Goal: Task Accomplishment & Management: Manage account settings

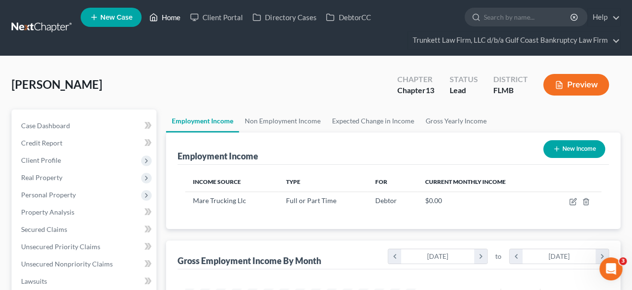
scroll to position [171, 254]
click at [174, 18] on link "Home" at bounding box center [164, 17] width 41 height 17
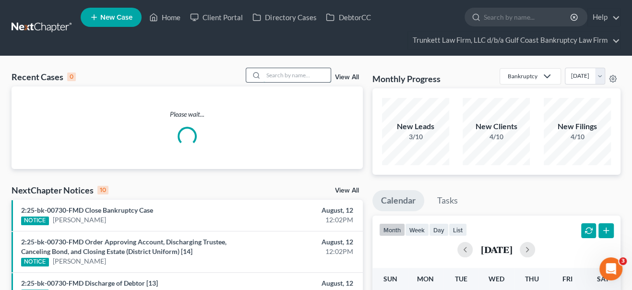
click at [295, 81] on input "search" at bounding box center [296, 75] width 67 height 14
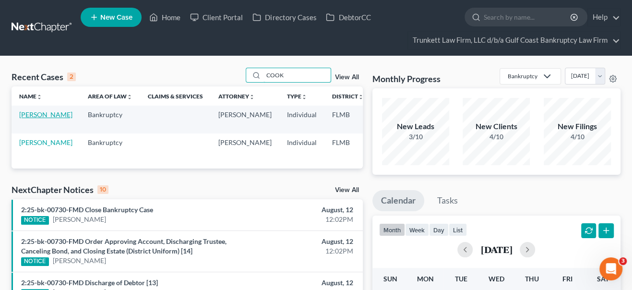
type input "COOK"
click at [24, 118] on link "[PERSON_NAME]" at bounding box center [45, 114] width 53 height 8
select select "3"
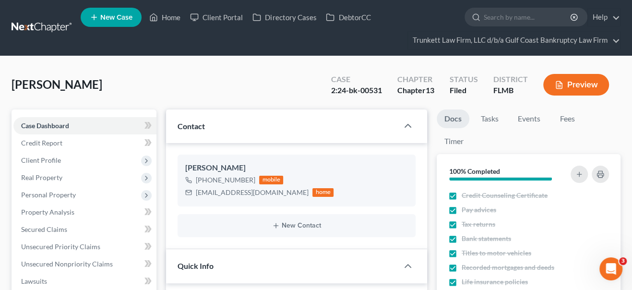
scroll to position [292, 0]
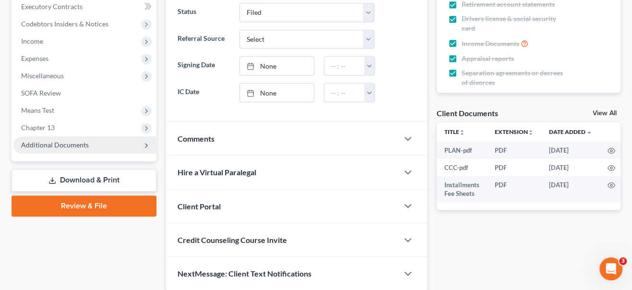
click at [43, 145] on span "Additional Documents" at bounding box center [55, 145] width 68 height 8
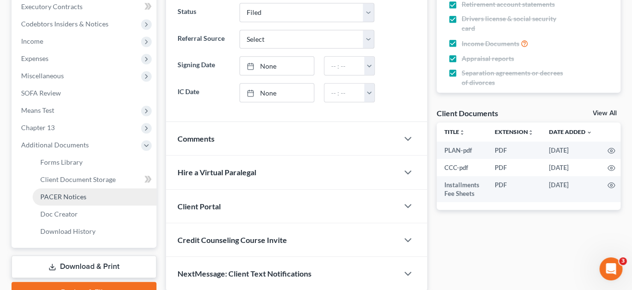
click at [72, 195] on span "PACER Notices" at bounding box center [63, 196] width 46 height 8
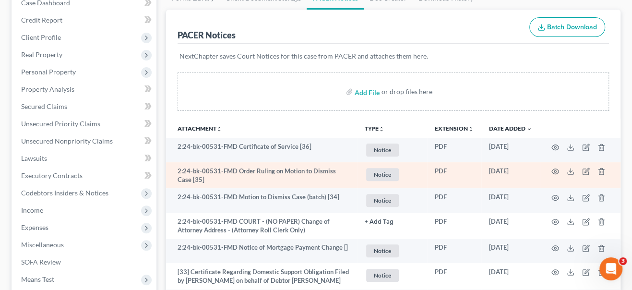
scroll to position [130, 0]
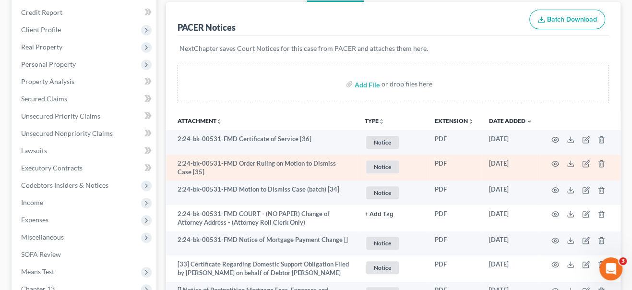
click at [550, 164] on td at bounding box center [580, 167] width 81 height 26
click at [554, 161] on icon "button" at bounding box center [555, 163] width 7 height 5
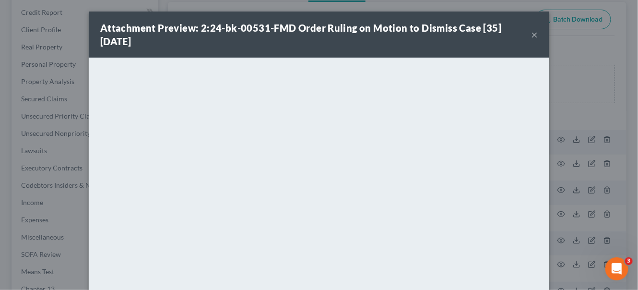
click at [532, 37] on button "×" at bounding box center [534, 35] width 7 height 12
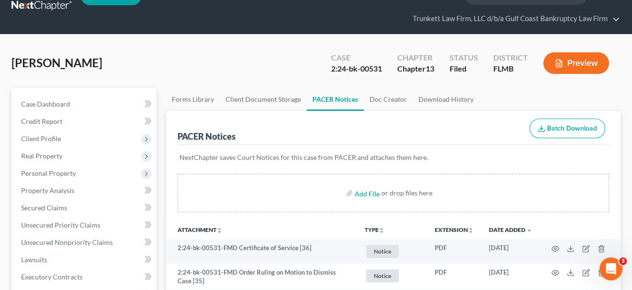
scroll to position [0, 0]
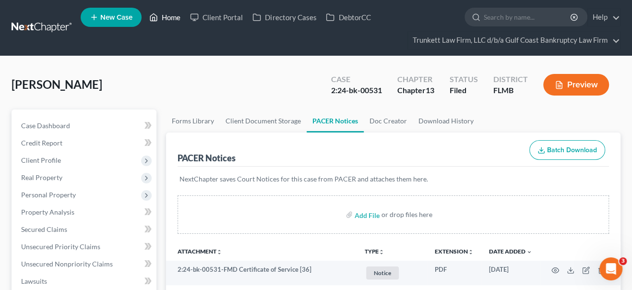
click at [176, 17] on link "Home" at bounding box center [164, 17] width 41 height 17
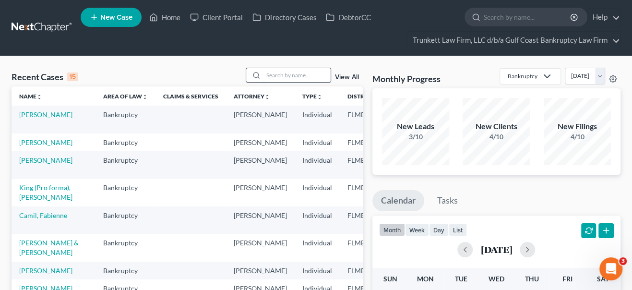
click at [286, 76] on input "search" at bounding box center [296, 75] width 67 height 14
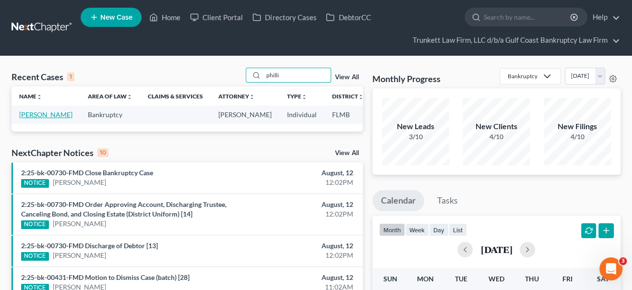
type input "philli"
click at [35, 118] on link "[PERSON_NAME]" at bounding box center [45, 114] width 53 height 8
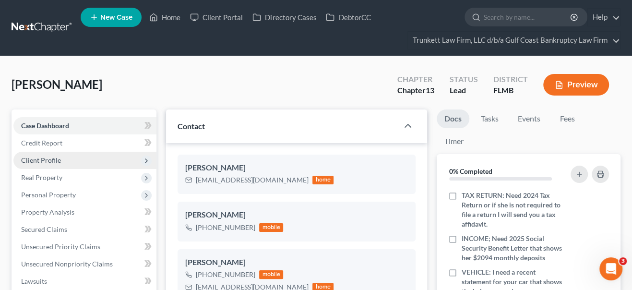
click at [45, 163] on span "Client Profile" at bounding box center [41, 160] width 40 height 8
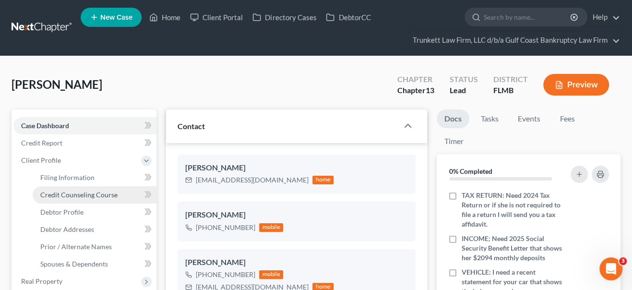
click at [50, 195] on span "Credit Counseling Course" at bounding box center [78, 194] width 77 height 8
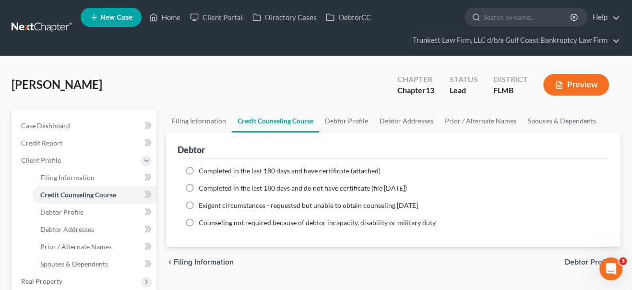
click at [199, 169] on label "Completed in the last 180 days and have certificate (attached)" at bounding box center [290, 171] width 182 height 10
click at [202, 169] on input "Completed in the last 180 days and have certificate (attached)" at bounding box center [205, 169] width 6 height 6
radio input "true"
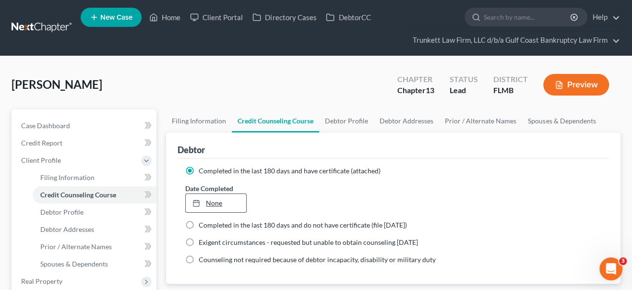
click at [214, 202] on link "None" at bounding box center [216, 203] width 60 height 18
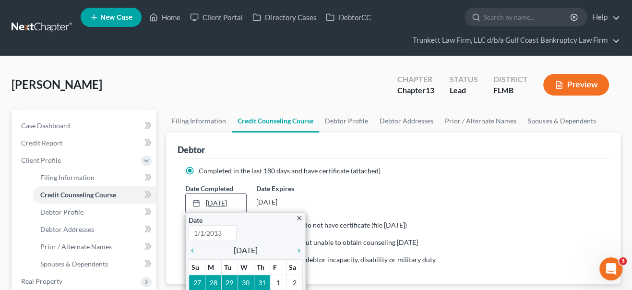
type input "[DATE]"
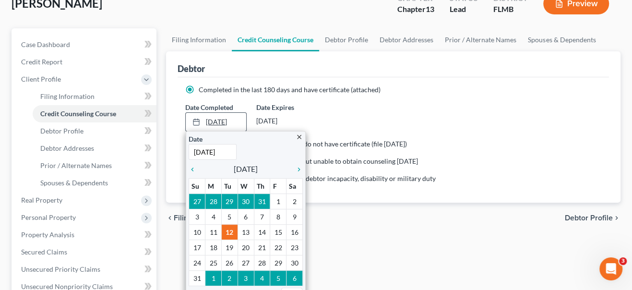
scroll to position [87, 0]
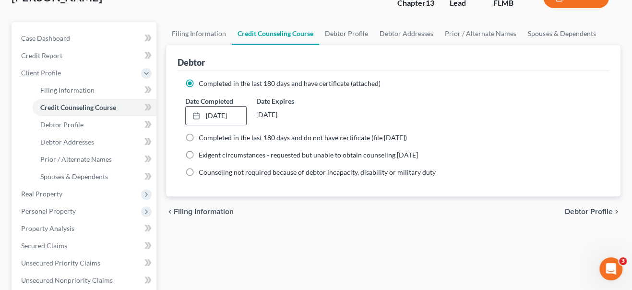
click at [325, 243] on div "Filing Information Credit Counseling Course Debtor Profile Debtor Addresses Pri…" at bounding box center [393, 273] width 464 height 502
click at [584, 210] on span "Debtor Profile" at bounding box center [589, 212] width 48 height 8
select select "4"
select select "1"
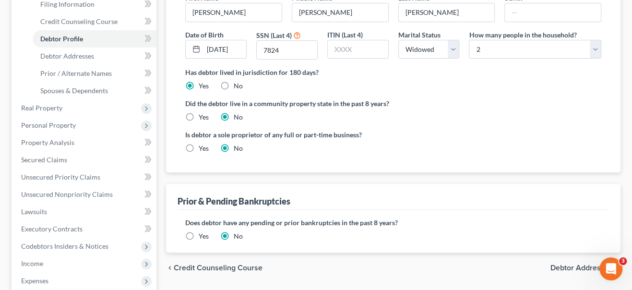
scroll to position [174, 0]
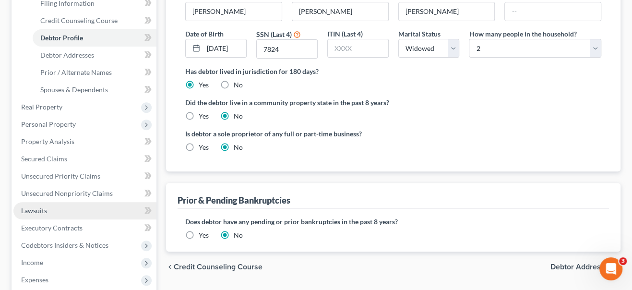
click at [43, 209] on span "Lawsuits" at bounding box center [34, 210] width 26 height 8
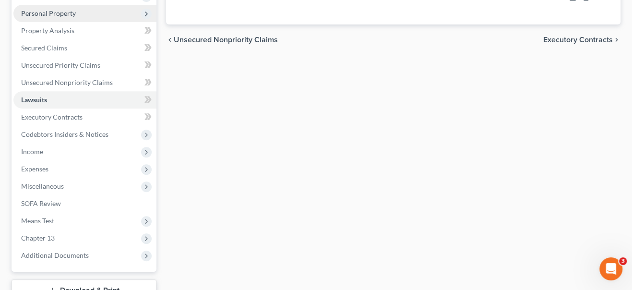
scroll to position [218, 0]
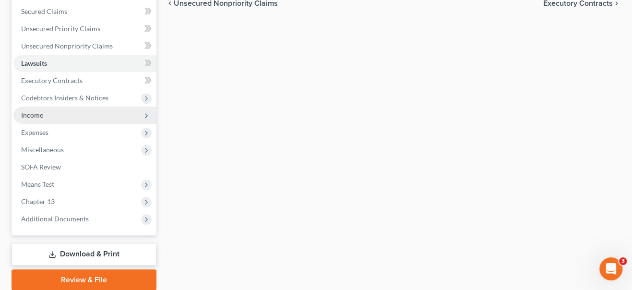
click at [39, 112] on span "Income" at bounding box center [32, 115] width 22 height 8
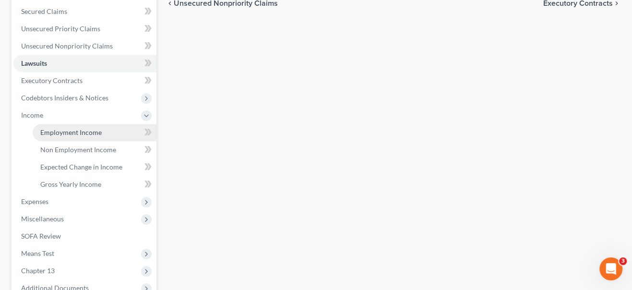
click at [86, 130] on span "Employment Income" at bounding box center [70, 132] width 61 height 8
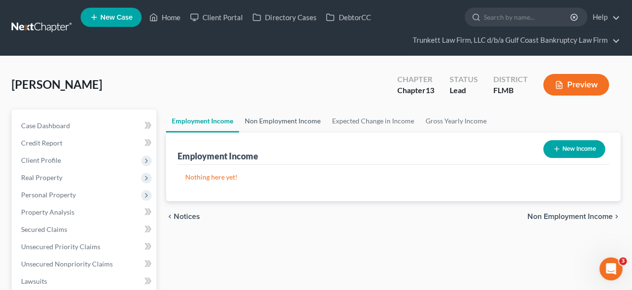
click at [278, 121] on link "Non Employment Income" at bounding box center [282, 120] width 87 height 23
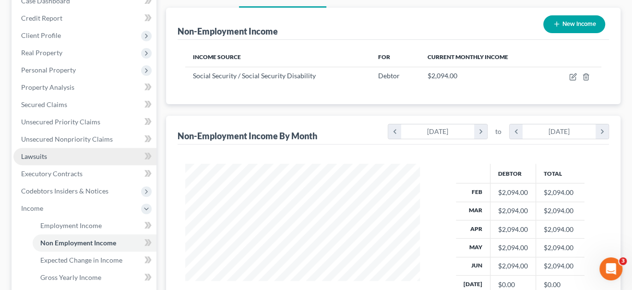
scroll to position [130, 0]
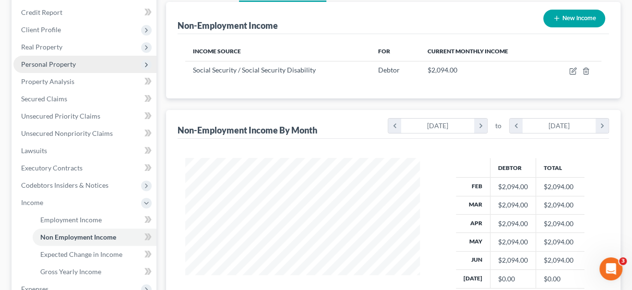
click at [48, 66] on span "Personal Property" at bounding box center [48, 64] width 55 height 8
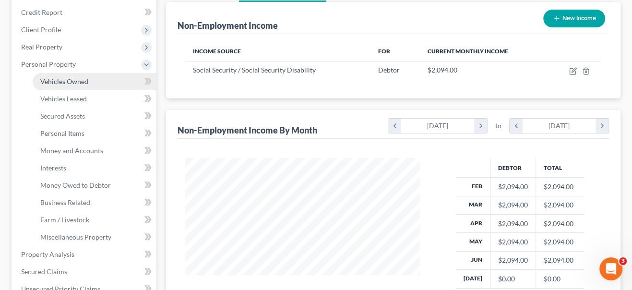
click at [54, 80] on span "Vehicles Owned" at bounding box center [64, 81] width 48 height 8
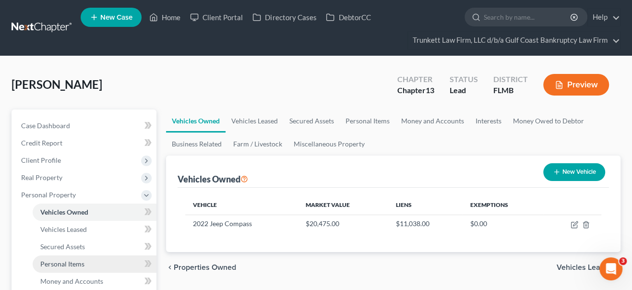
click at [54, 262] on span "Personal Items" at bounding box center [62, 264] width 44 height 8
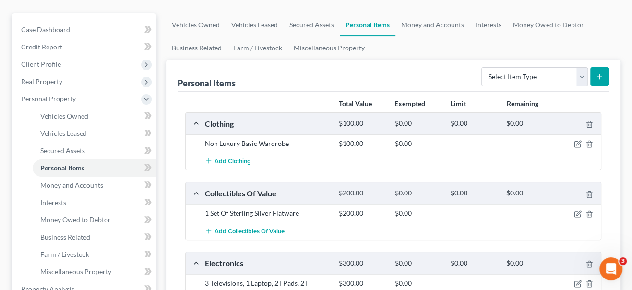
scroll to position [87, 0]
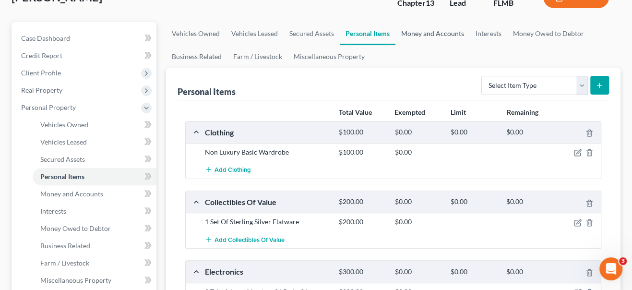
click at [417, 35] on link "Money and Accounts" at bounding box center [432, 33] width 74 height 23
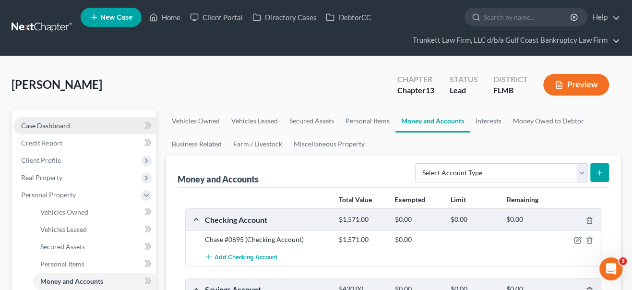
click at [52, 124] on span "Case Dashboard" at bounding box center [45, 125] width 49 height 8
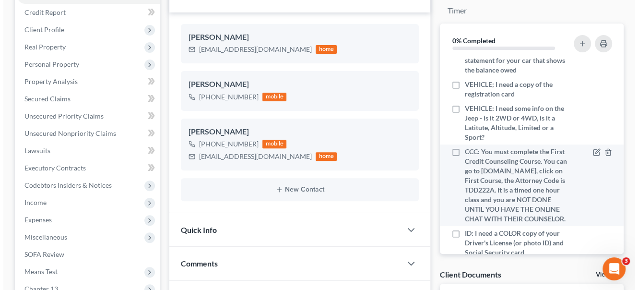
scroll to position [130, 0]
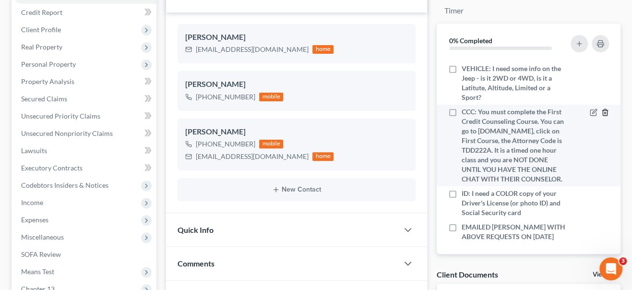
click at [601, 116] on icon "button" at bounding box center [605, 112] width 8 height 8
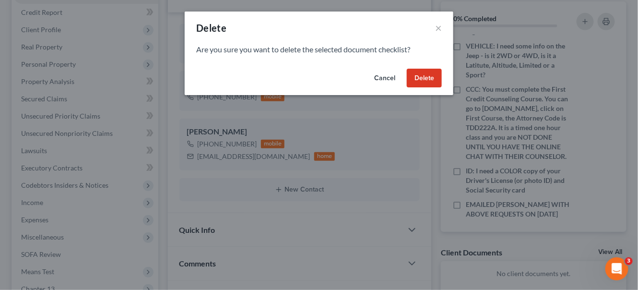
click at [427, 79] on button "Delete" at bounding box center [424, 78] width 35 height 19
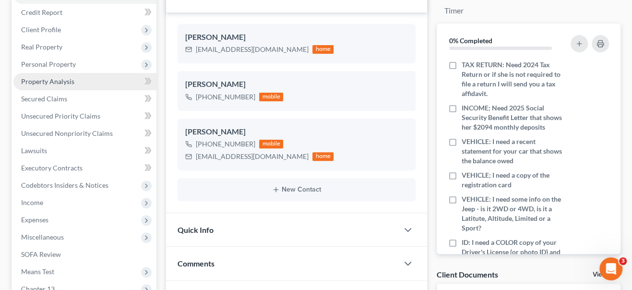
drag, startPoint x: 47, startPoint y: 62, endPoint x: 54, endPoint y: 82, distance: 20.6
click at [47, 62] on span "Personal Property" at bounding box center [48, 64] width 55 height 8
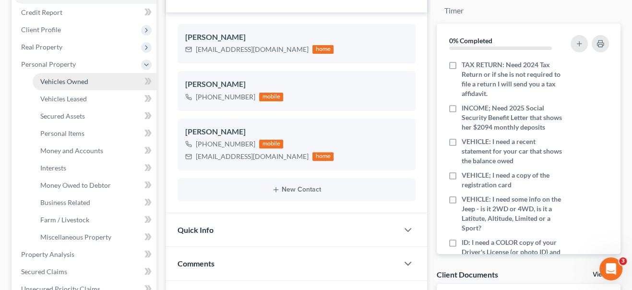
click at [54, 80] on span "Vehicles Owned" at bounding box center [64, 81] width 48 height 8
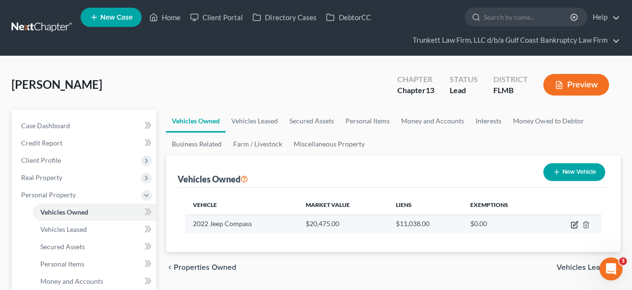
click at [574, 224] on icon "button" at bounding box center [574, 225] width 8 height 8
select select "0"
select select "4"
select select "0"
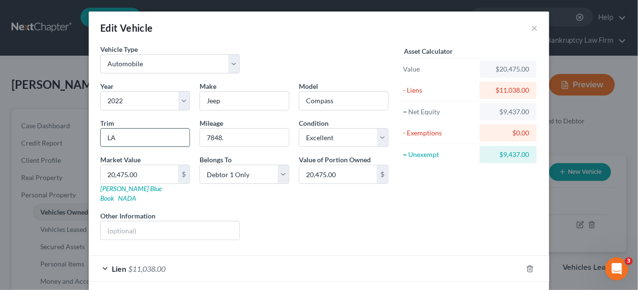
click at [105, 140] on input "LA" at bounding box center [145, 138] width 89 height 18
type input "Latitude"
click at [136, 194] on link "NADA" at bounding box center [127, 198] width 18 height 8
type input "2"
type input "2.00"
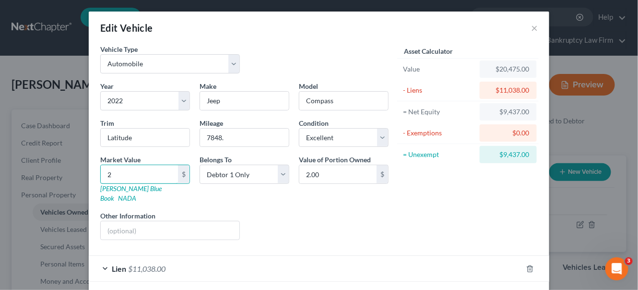
type input "21"
type input "21.00"
type input "219"
type input "219.00"
type input "2197"
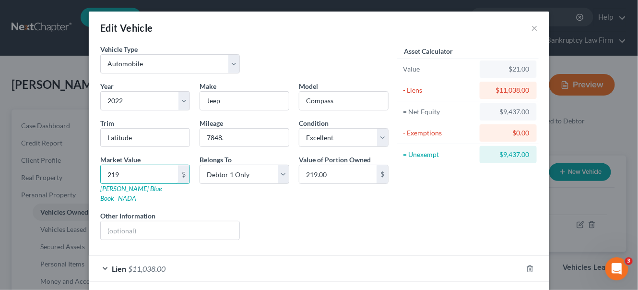
type input "2,197.00"
type input "2,1975"
type input "21,975.00"
click at [347, 212] on div "Liens Select" at bounding box center [319, 225] width 149 height 29
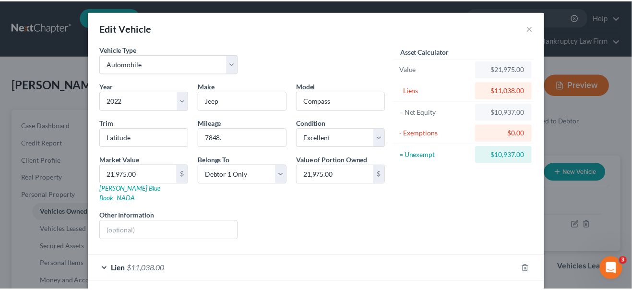
scroll to position [33, 0]
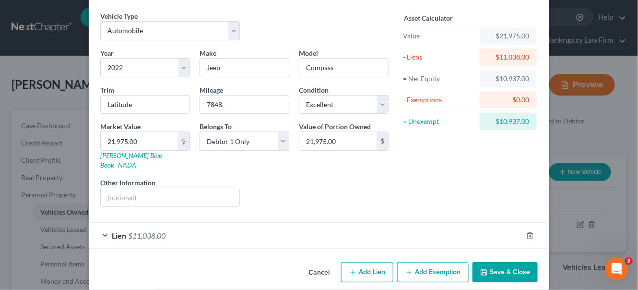
click at [505, 262] on button "Save & Close" at bounding box center [505, 272] width 65 height 20
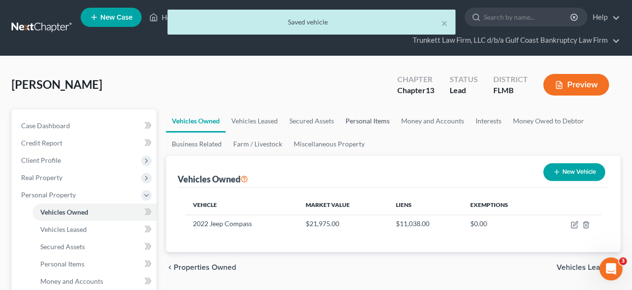
click at [356, 119] on link "Personal Items" at bounding box center [368, 120] width 56 height 23
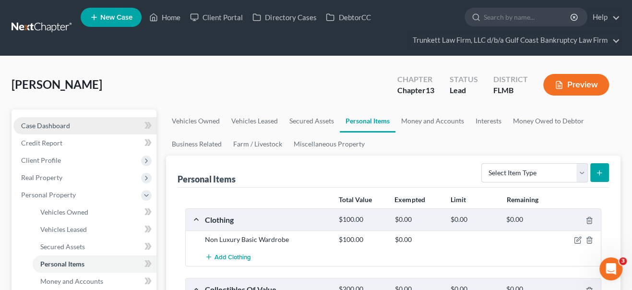
drag, startPoint x: 55, startPoint y: 123, endPoint x: 12, endPoint y: 11, distance: 120.4
click at [55, 123] on span "Case Dashboard" at bounding box center [45, 125] width 49 height 8
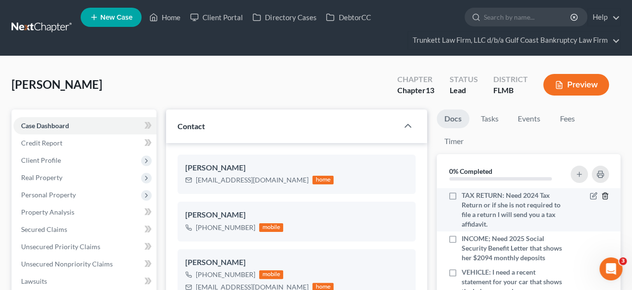
click at [601, 196] on icon "button" at bounding box center [605, 196] width 8 height 8
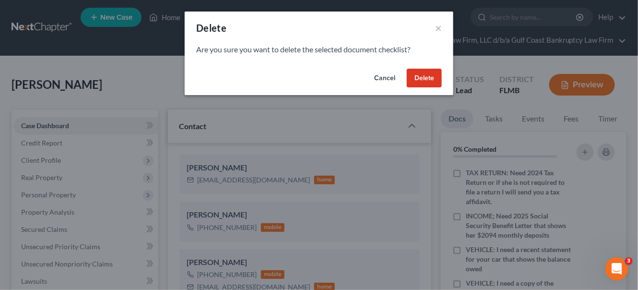
drag, startPoint x: 412, startPoint y: 76, endPoint x: 541, endPoint y: 185, distance: 169.5
click at [412, 76] on button "Delete" at bounding box center [424, 78] width 35 height 19
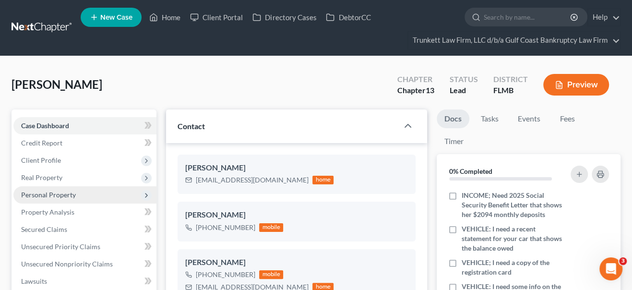
click at [54, 193] on span "Personal Property" at bounding box center [48, 194] width 55 height 8
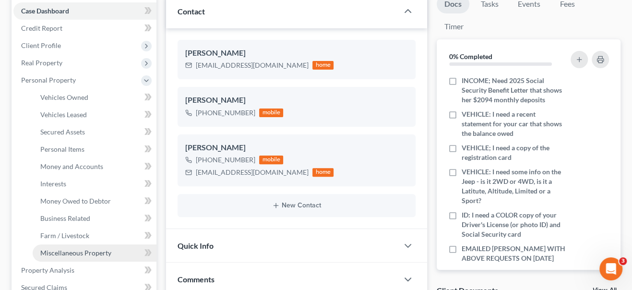
scroll to position [130, 0]
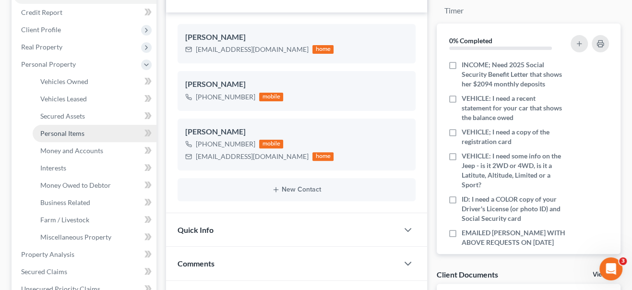
click at [74, 131] on span "Personal Items" at bounding box center [62, 133] width 44 height 8
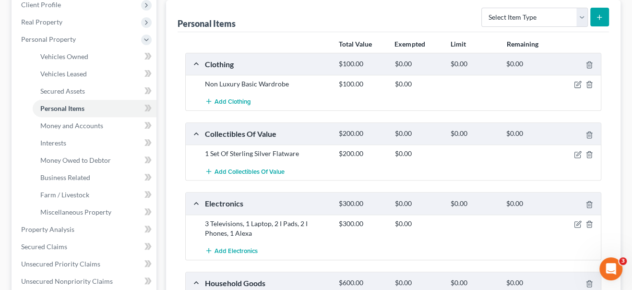
scroll to position [174, 0]
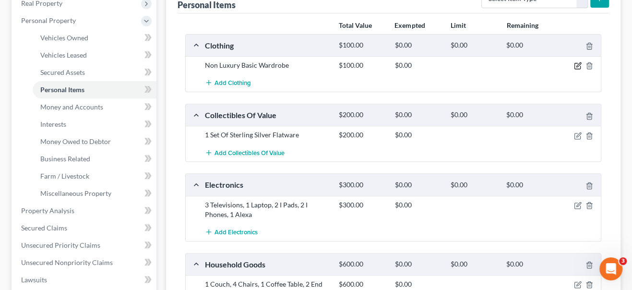
drag, startPoint x: 576, startPoint y: 64, endPoint x: 534, endPoint y: 75, distance: 43.3
click at [575, 64] on icon "button" at bounding box center [578, 66] width 8 height 8
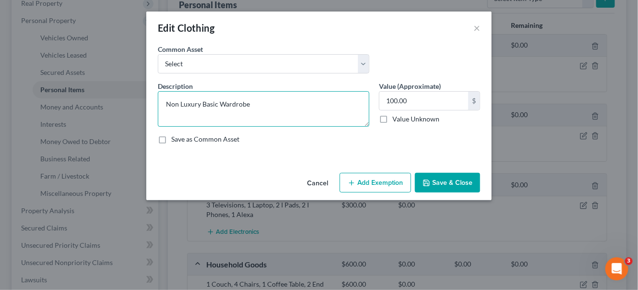
drag, startPoint x: 239, startPoint y: 105, endPoint x: 144, endPoint y: 103, distance: 95.0
click at [144, 103] on div "Edit Clothing × An exemption set must first be selected from the Filing Informa…" at bounding box center [319, 145] width 638 height 290
type textarea "Women's clothing"
click at [441, 191] on button "Save & Close" at bounding box center [447, 183] width 65 height 20
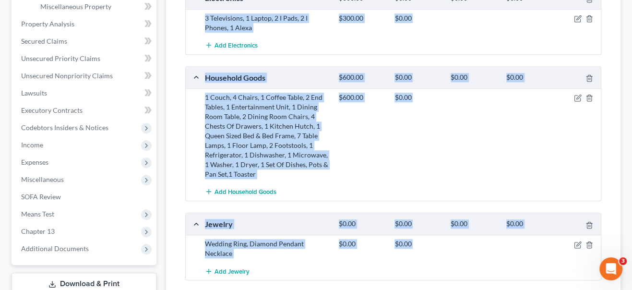
scroll to position [437, 0]
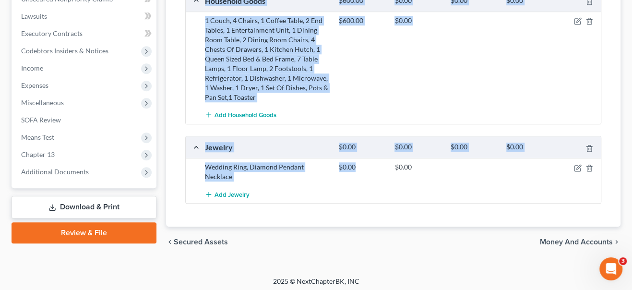
drag, startPoint x: 191, startPoint y: 71, endPoint x: 361, endPoint y: 178, distance: 200.7
copy div "3 Televisions, 1 Laptop, 2 I Pads, 2 I Phones, 1 Alexa $300.00 $0.00 Add Electr…"
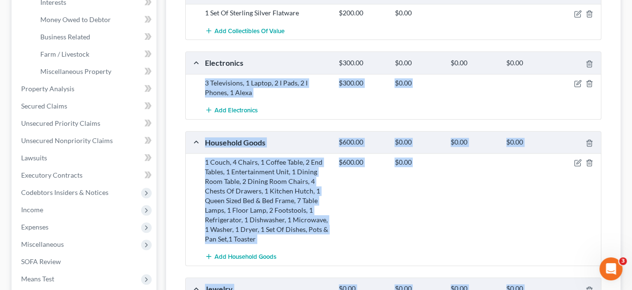
scroll to position [45, 0]
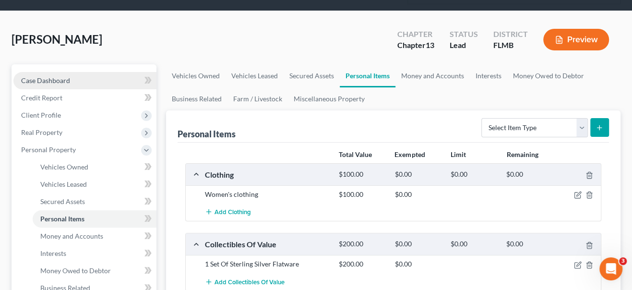
click at [69, 81] on span "Case Dashboard" at bounding box center [45, 80] width 49 height 8
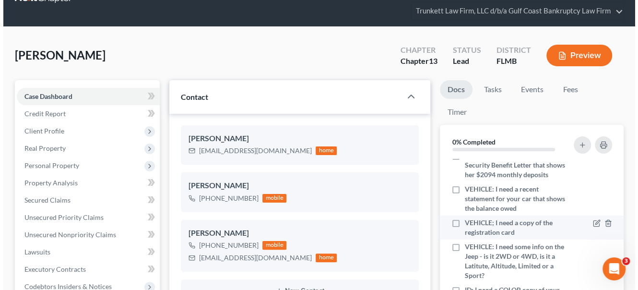
scroll to position [43, 0]
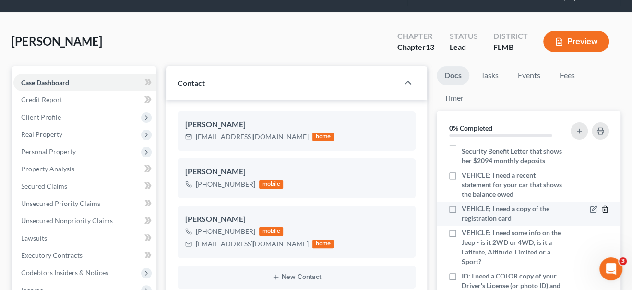
click at [601, 207] on icon "button" at bounding box center [605, 209] width 8 height 8
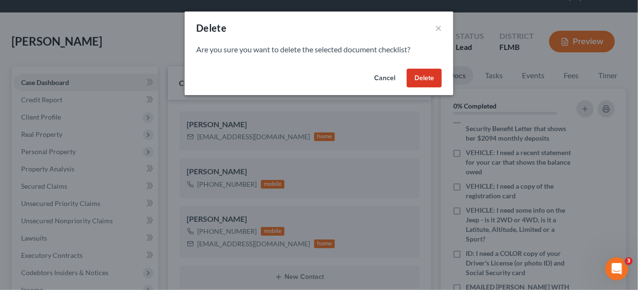
click at [420, 81] on button "Delete" at bounding box center [424, 78] width 35 height 19
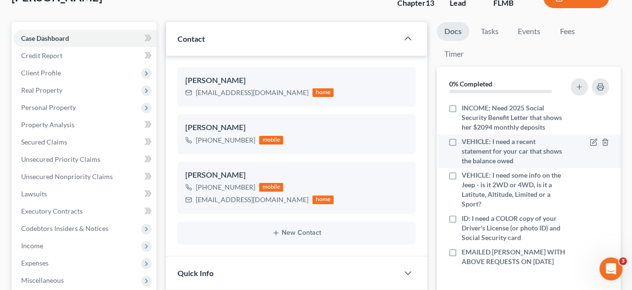
scroll to position [130, 0]
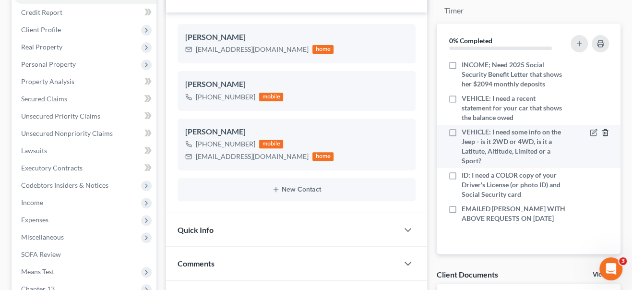
click at [604, 131] on icon "button" at bounding box center [605, 133] width 8 height 8
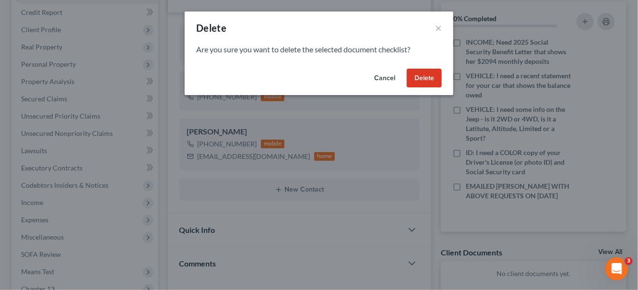
drag, startPoint x: 434, startPoint y: 77, endPoint x: 500, endPoint y: 142, distance: 93.3
click at [434, 77] on button "Delete" at bounding box center [424, 78] width 35 height 19
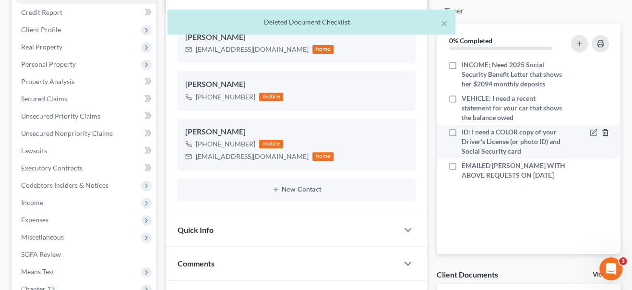
click at [603, 132] on icon "button" at bounding box center [605, 133] width 8 height 8
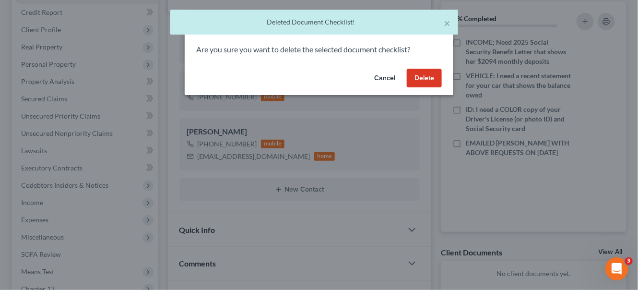
click at [429, 77] on button "Delete" at bounding box center [424, 78] width 35 height 19
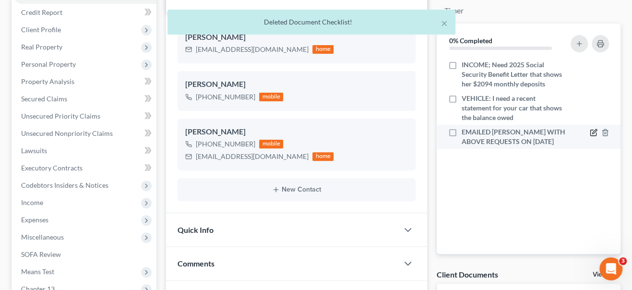
click at [590, 131] on icon "button" at bounding box center [594, 133] width 8 height 8
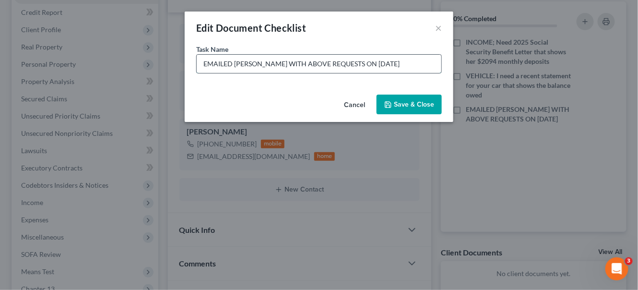
click at [359, 63] on input "EMAILED [PERSON_NAME] WITH ABOVE REQUESTS ON [DATE]" at bounding box center [319, 64] width 245 height 18
type input "EMAILED [PERSON_NAME] WITH ABOVE REQUESTS ON [DATE]"
click at [400, 107] on button "Save & Close" at bounding box center [409, 105] width 65 height 20
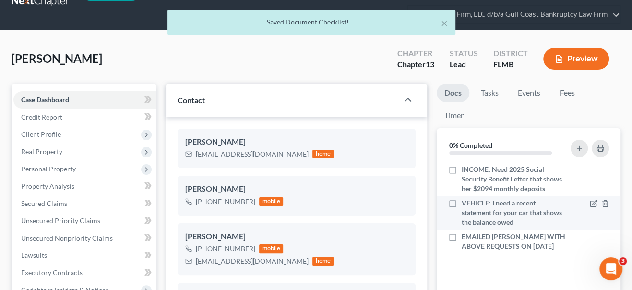
scroll to position [0, 0]
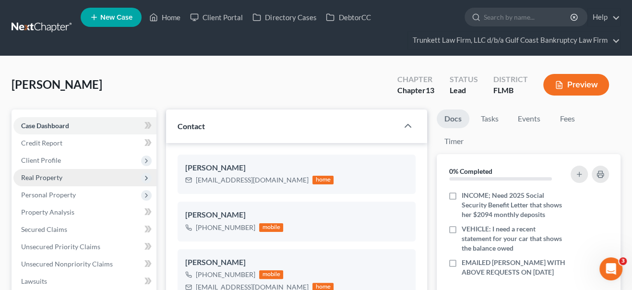
click at [66, 179] on span "Real Property" at bounding box center [84, 177] width 143 height 17
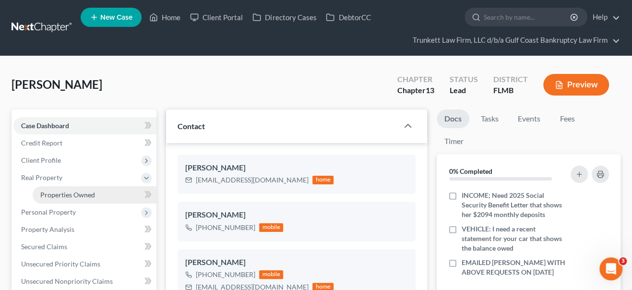
click at [71, 192] on span "Properties Owned" at bounding box center [67, 194] width 55 height 8
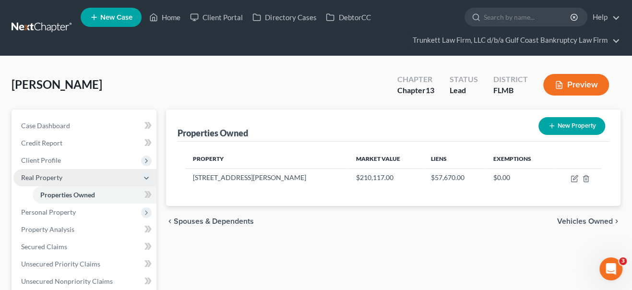
click at [68, 178] on span "Real Property" at bounding box center [84, 177] width 143 height 17
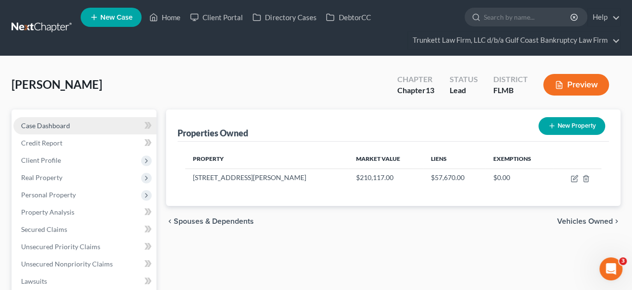
click at [61, 122] on span "Case Dashboard" at bounding box center [45, 125] width 49 height 8
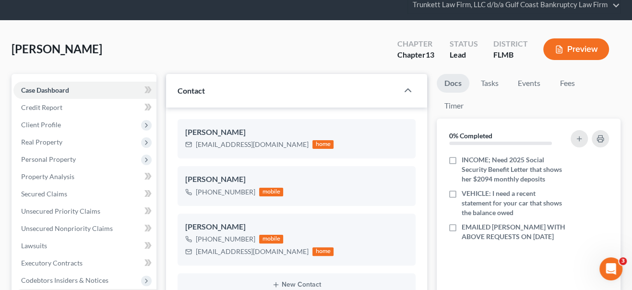
scroll to position [87, 0]
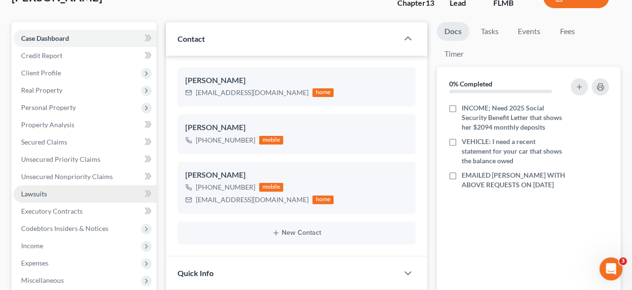
click at [46, 197] on link "Lawsuits" at bounding box center [84, 193] width 143 height 17
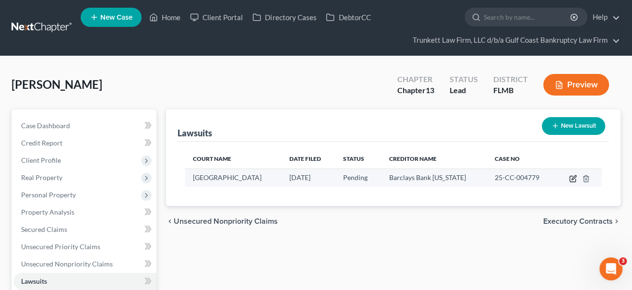
click at [570, 177] on icon "button" at bounding box center [573, 179] width 8 height 8
select select "9"
select select "0"
select select "4"
select select "18"
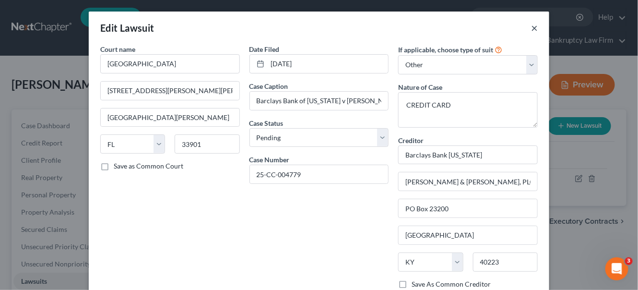
click at [533, 23] on button "×" at bounding box center [534, 28] width 7 height 12
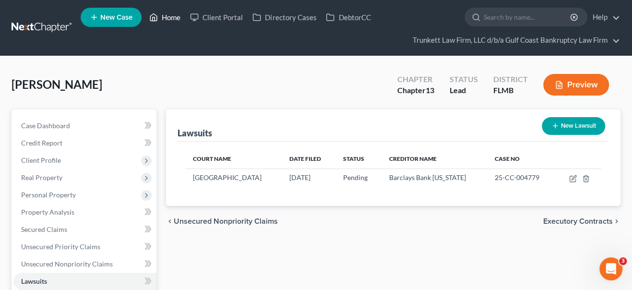
click at [172, 18] on link "Home" at bounding box center [164, 17] width 41 height 17
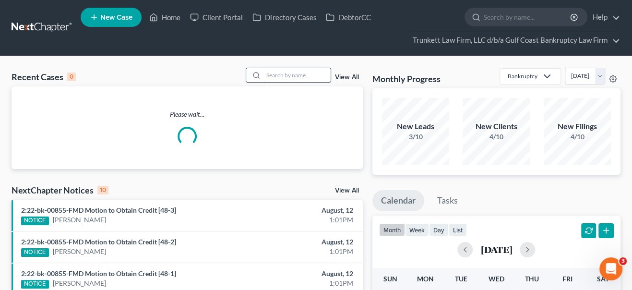
click at [276, 70] on input "search" at bounding box center [296, 75] width 67 height 14
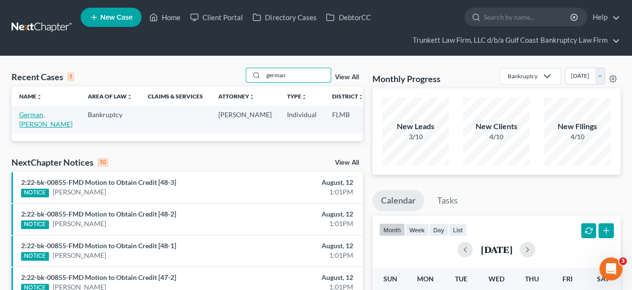
type input "german"
click at [27, 125] on link "German, [PERSON_NAME]" at bounding box center [45, 119] width 53 height 18
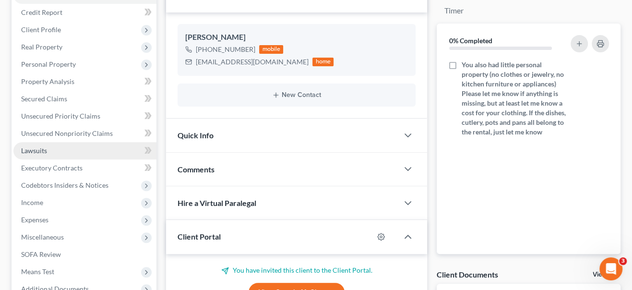
scroll to position [326, 0]
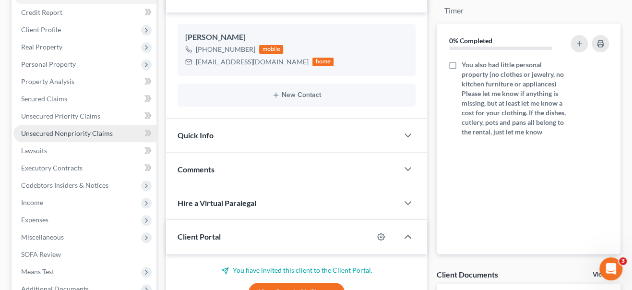
click at [39, 135] on span "Unsecured Nonpriority Claims" at bounding box center [67, 133] width 92 height 8
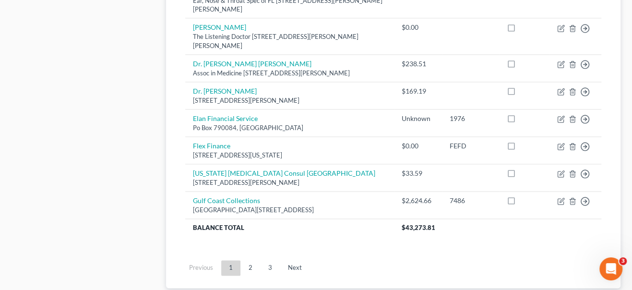
scroll to position [867, 0]
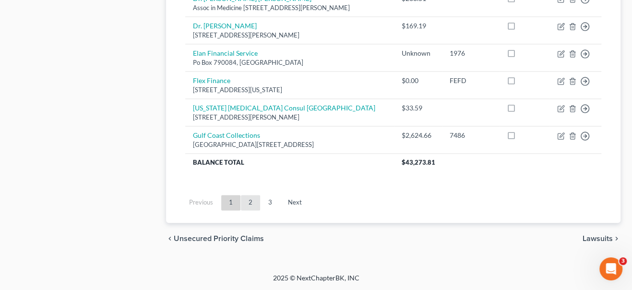
click at [249, 201] on link "2" at bounding box center [250, 202] width 19 height 15
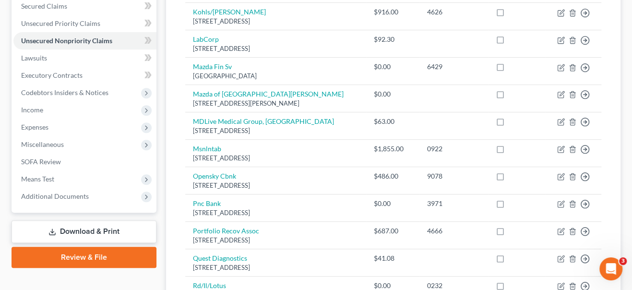
scroll to position [222, 0]
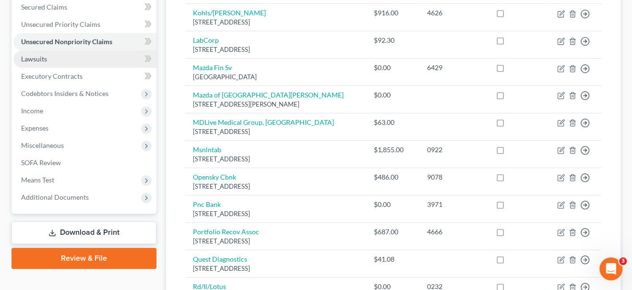
click at [68, 60] on link "Lawsuits" at bounding box center [84, 58] width 143 height 17
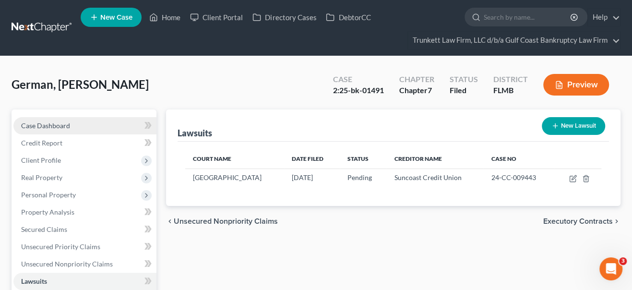
click at [57, 124] on span "Case Dashboard" at bounding box center [45, 125] width 49 height 8
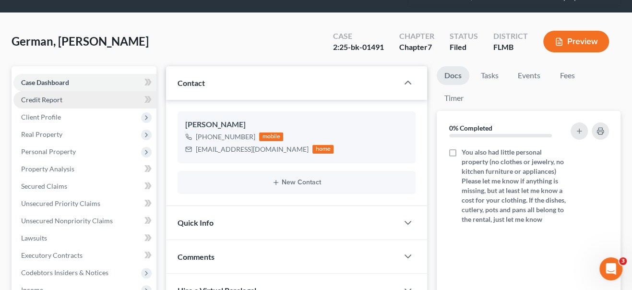
scroll to position [326, 0]
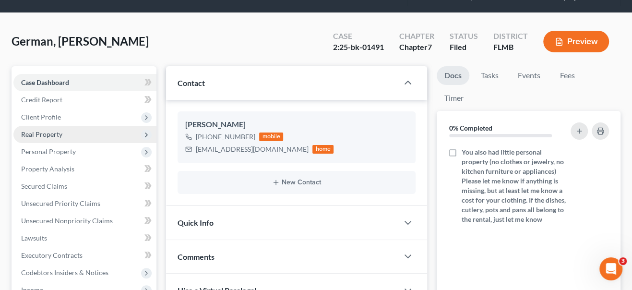
drag, startPoint x: 39, startPoint y: 117, endPoint x: 49, endPoint y: 139, distance: 24.5
click at [39, 118] on span "Client Profile" at bounding box center [41, 117] width 40 height 8
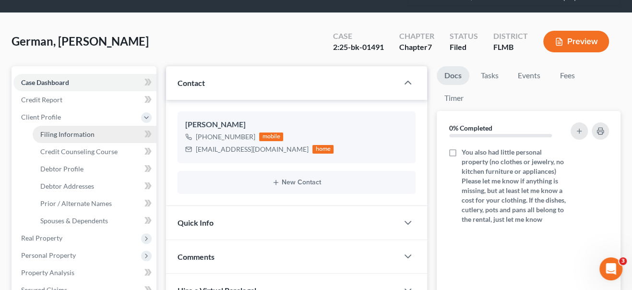
click at [47, 134] on span "Filing Information" at bounding box center [67, 134] width 54 height 8
select select "1"
select select "0"
select select "9"
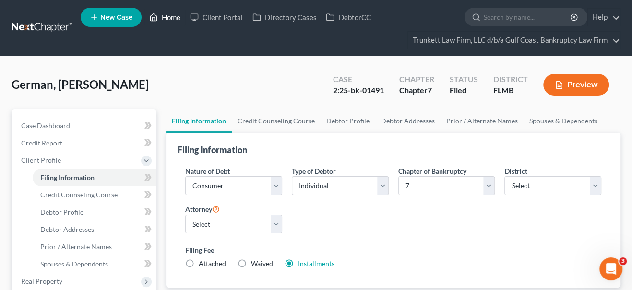
click at [169, 16] on link "Home" at bounding box center [164, 17] width 41 height 17
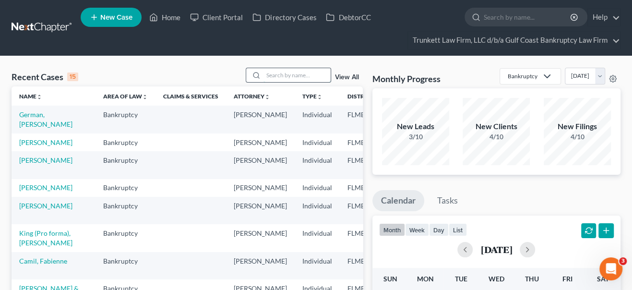
click at [275, 77] on input "search" at bounding box center [296, 75] width 67 height 14
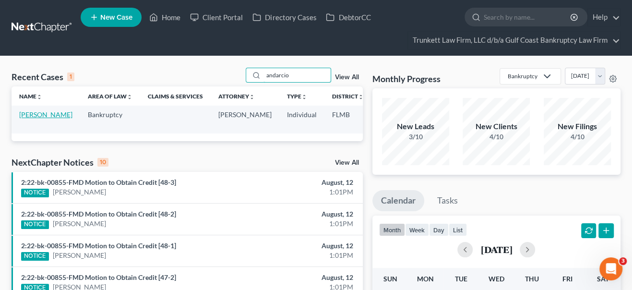
type input "andarcio"
click at [29, 115] on link "[PERSON_NAME]" at bounding box center [45, 114] width 53 height 8
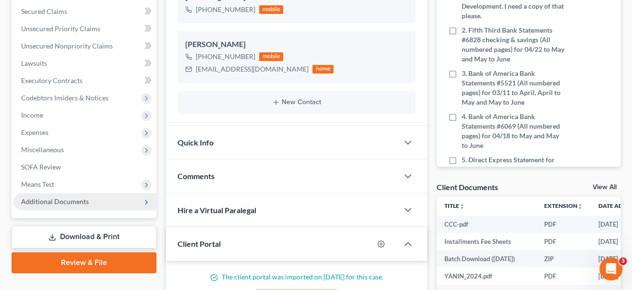
scroll to position [662, 0]
click at [38, 203] on span "Additional Documents" at bounding box center [55, 201] width 68 height 8
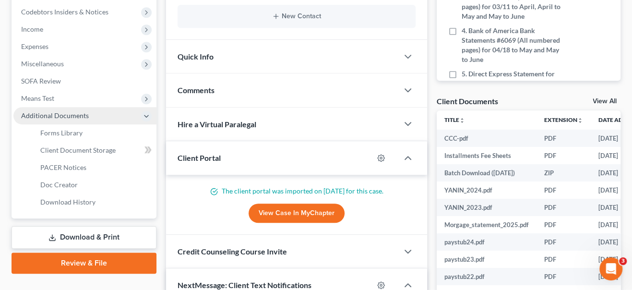
scroll to position [305, 0]
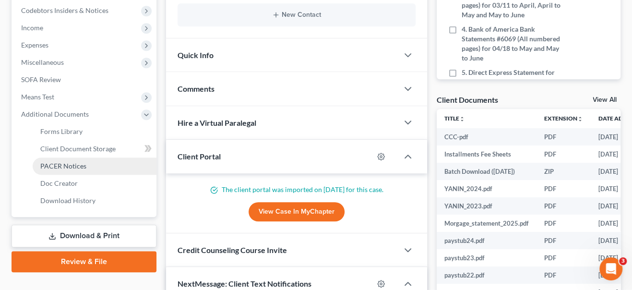
click at [61, 160] on link "PACER Notices" at bounding box center [95, 165] width 124 height 17
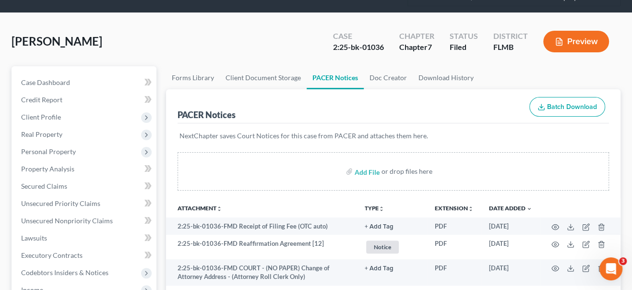
scroll to position [87, 0]
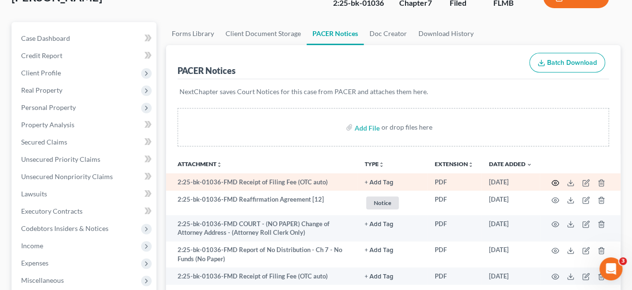
click at [556, 181] on icon "button" at bounding box center [555, 183] width 8 height 8
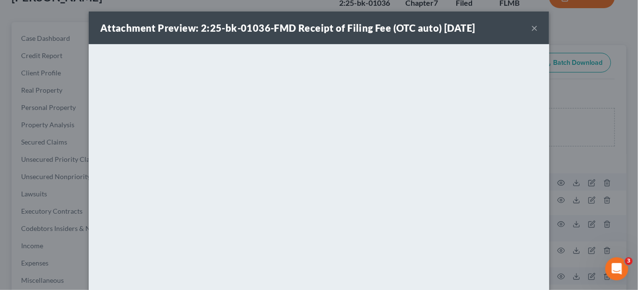
click at [532, 28] on button "×" at bounding box center [534, 28] width 7 height 12
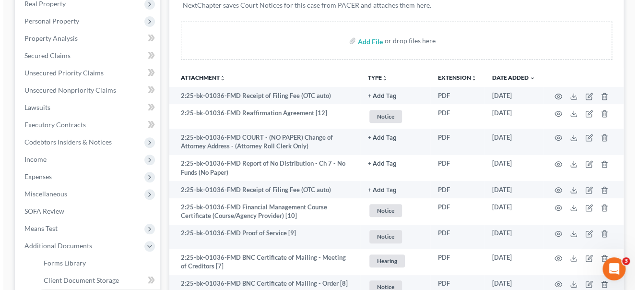
scroll to position [174, 0]
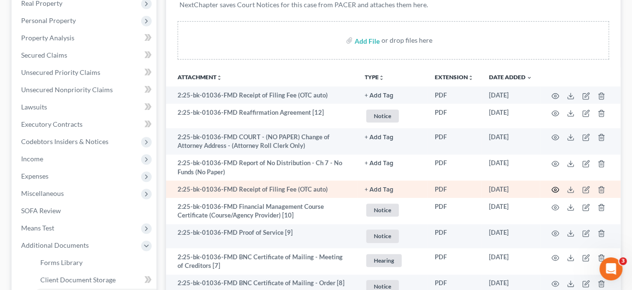
click at [554, 189] on circle "button" at bounding box center [555, 190] width 2 height 2
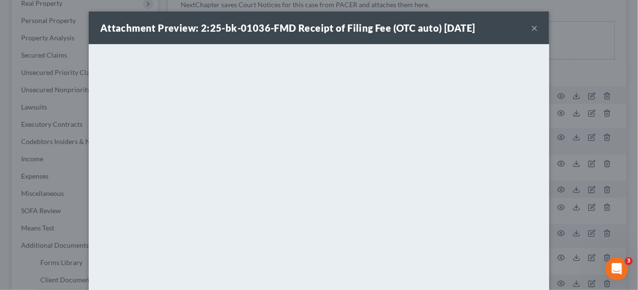
click at [532, 29] on button "×" at bounding box center [534, 28] width 7 height 12
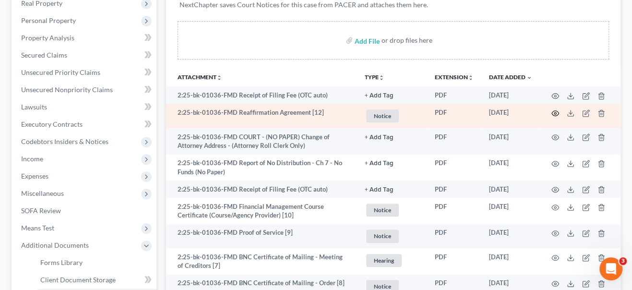
click at [552, 115] on icon "button" at bounding box center [555, 113] width 8 height 8
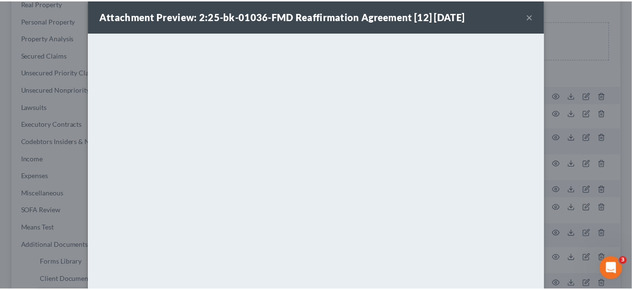
scroll to position [0, 0]
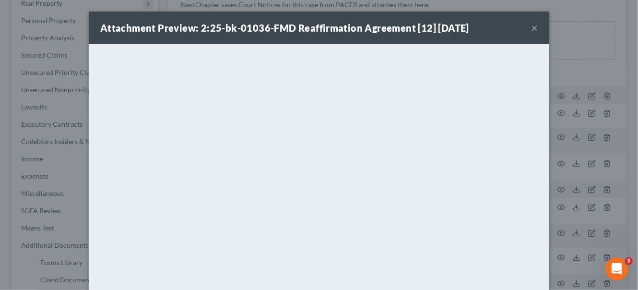
click at [531, 26] on button "×" at bounding box center [534, 28] width 7 height 12
